Goal: Check status

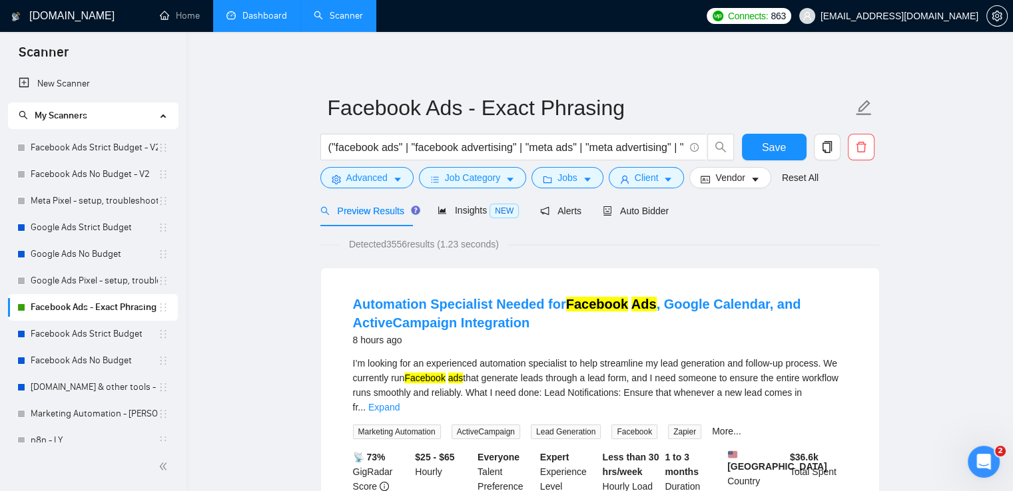
click at [247, 11] on link "Dashboard" at bounding box center [256, 15] width 61 height 11
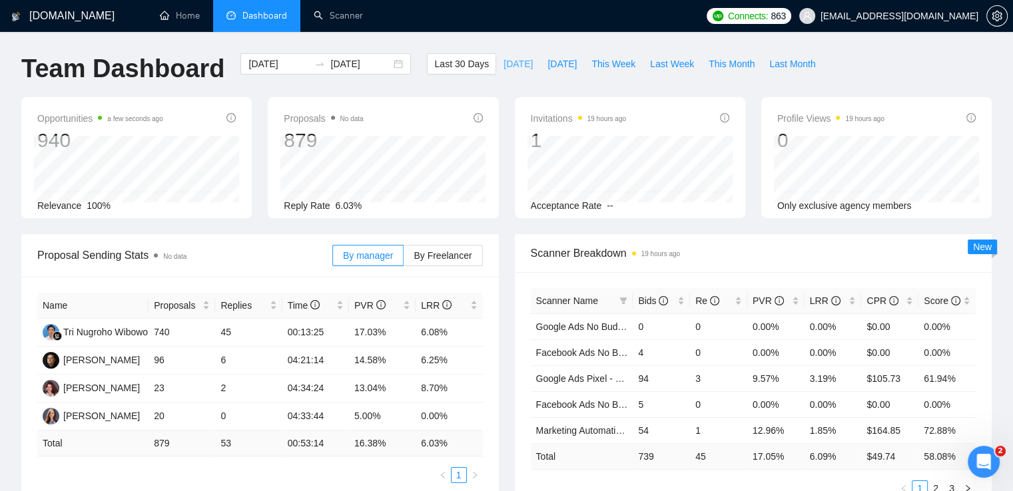
click at [503, 62] on span "[DATE]" at bounding box center [517, 64] width 29 height 15
type input "[DATE]"
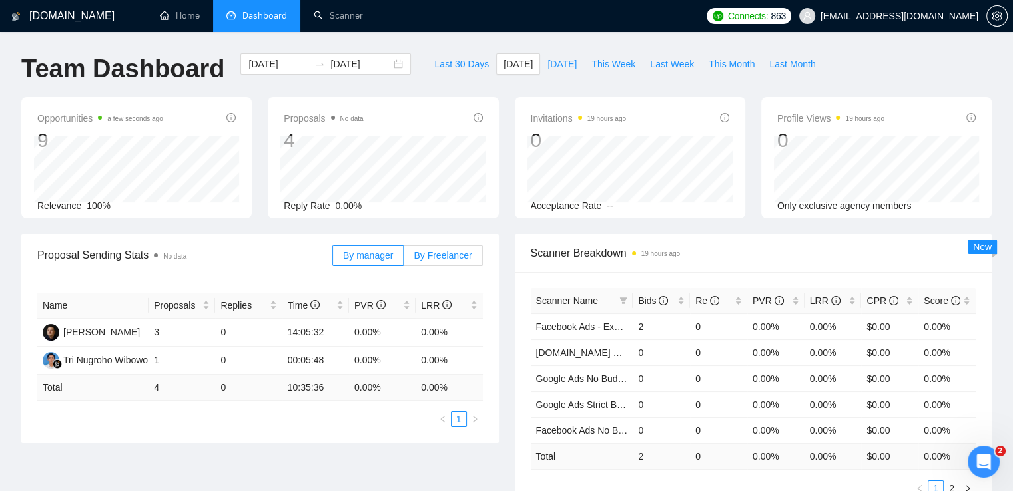
click at [461, 250] on span "By Freelancer" at bounding box center [443, 255] width 58 height 11
click at [404, 259] on input "By Freelancer" at bounding box center [404, 259] width 0 height 0
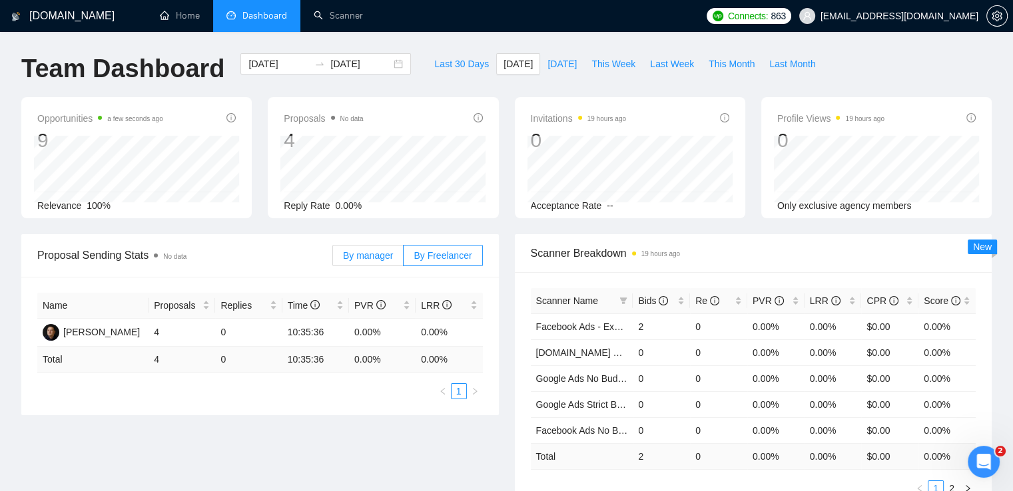
click at [380, 256] on span "By manager" at bounding box center [368, 255] width 50 height 11
click at [333, 259] on input "By manager" at bounding box center [333, 259] width 0 height 0
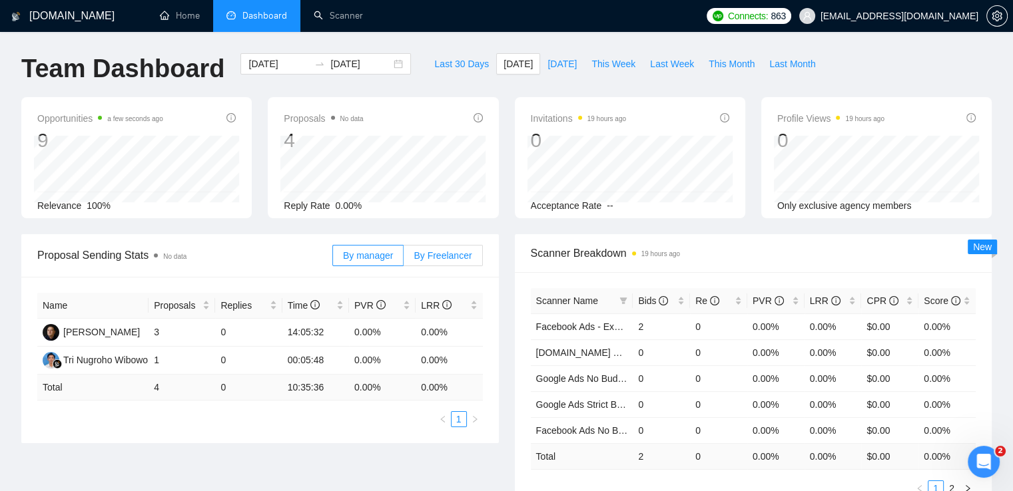
click at [467, 262] on label "By Freelancer" at bounding box center [443, 255] width 79 height 21
click at [404, 259] on input "By Freelancer" at bounding box center [404, 259] width 0 height 0
